Goal: Transaction & Acquisition: Obtain resource

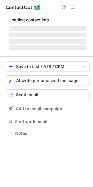
scroll to position [137, 93]
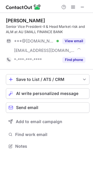
scroll to position [142, 93]
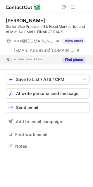
click at [72, 60] on button "Find phone" at bounding box center [73, 60] width 23 height 6
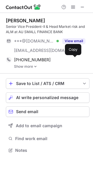
scroll to position [146, 93]
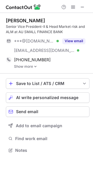
click at [34, 67] on img at bounding box center [36, 66] width 4 height 4
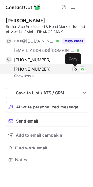
click at [75, 69] on span at bounding box center [75, 69] width 5 height 5
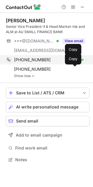
click at [76, 60] on span at bounding box center [75, 59] width 5 height 5
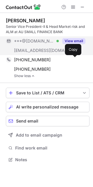
click at [80, 40] on button "View email" at bounding box center [73, 41] width 23 height 6
click at [59, 40] on div "***@yahoo.co.in Verified" at bounding box center [36, 40] width 45 height 5
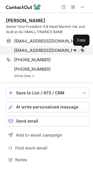
click at [81, 50] on span at bounding box center [82, 50] width 5 height 5
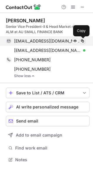
click at [84, 39] on span at bounding box center [82, 41] width 5 height 5
